Goal: Information Seeking & Learning: Understand process/instructions

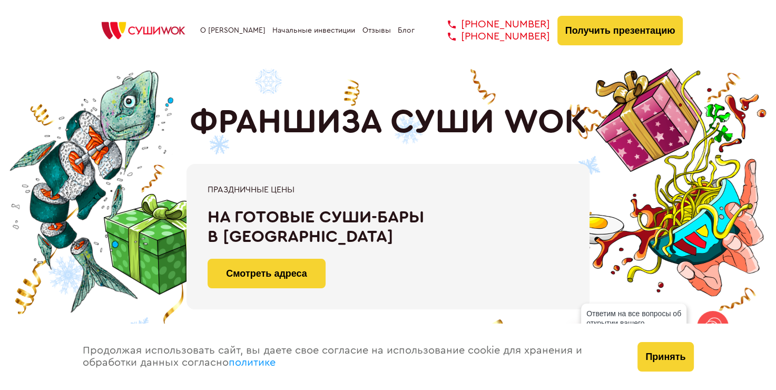
drag, startPoint x: 398, startPoint y: 122, endPoint x: 580, endPoint y: 124, distance: 181.8
click at [580, 124] on h1 "ФРАНШИЗА СУШИ WOK" at bounding box center [388, 122] width 397 height 39
copy h1 "СУШИ WOK"
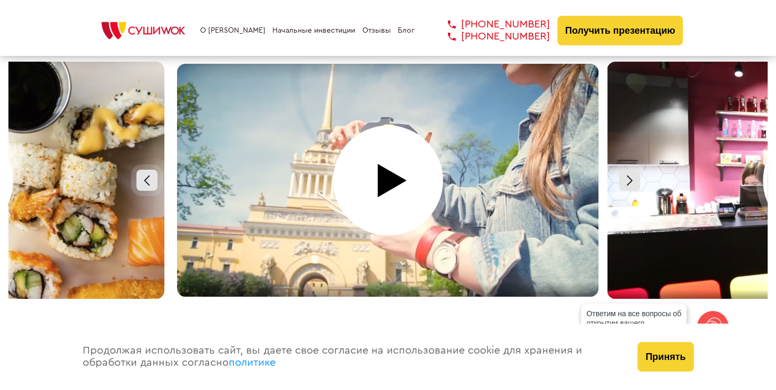
scroll to position [4743, 0]
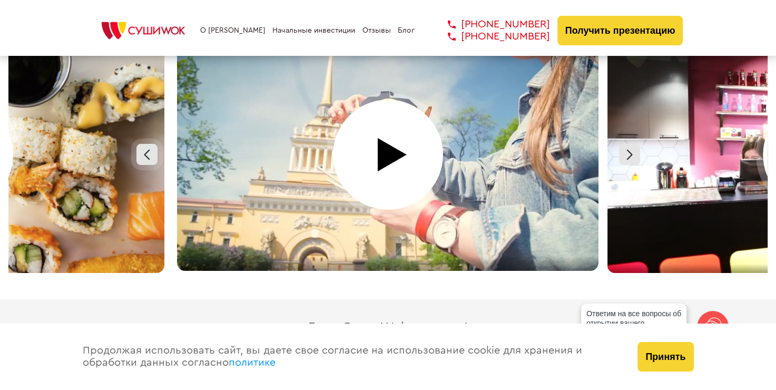
click at [687, 372] on div "Принять" at bounding box center [665, 357] width 77 height 66
click at [677, 359] on button "Принять" at bounding box center [666, 357] width 56 height 30
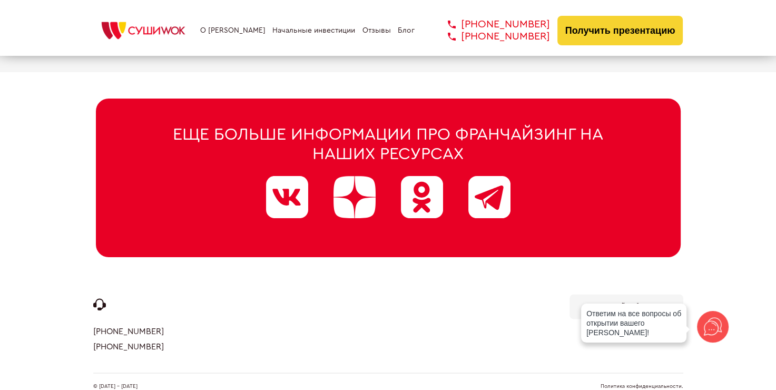
scroll to position [5393, 0]
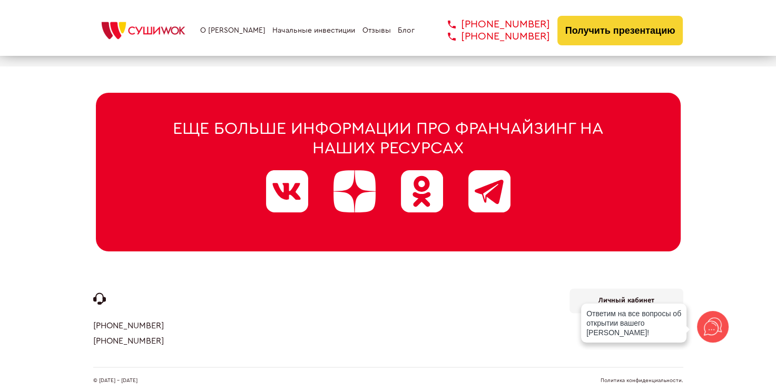
click at [656, 372] on div "© [DATE] - [DATE] Политика конфиденциальности." at bounding box center [388, 380] width 590 height 27
click at [648, 378] on link "Политика конфиденциальности." at bounding box center [642, 380] width 83 height 5
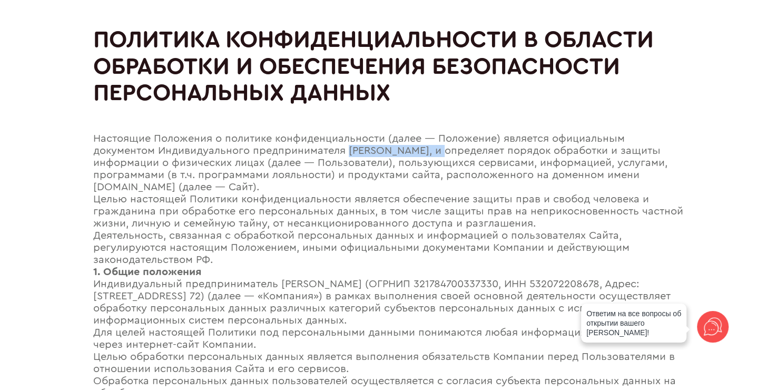
drag, startPoint x: 350, startPoint y: 153, endPoint x: 448, endPoint y: 152, distance: 98.0
click at [448, 152] on div "Настоящие Положения о политике конфиденциальности (далее — Положение) является …" at bounding box center [388, 163] width 590 height 61
copy div "Мун Мария Львовна"
